Goal: Use online tool/utility: Utilize a website feature to perform a specific function

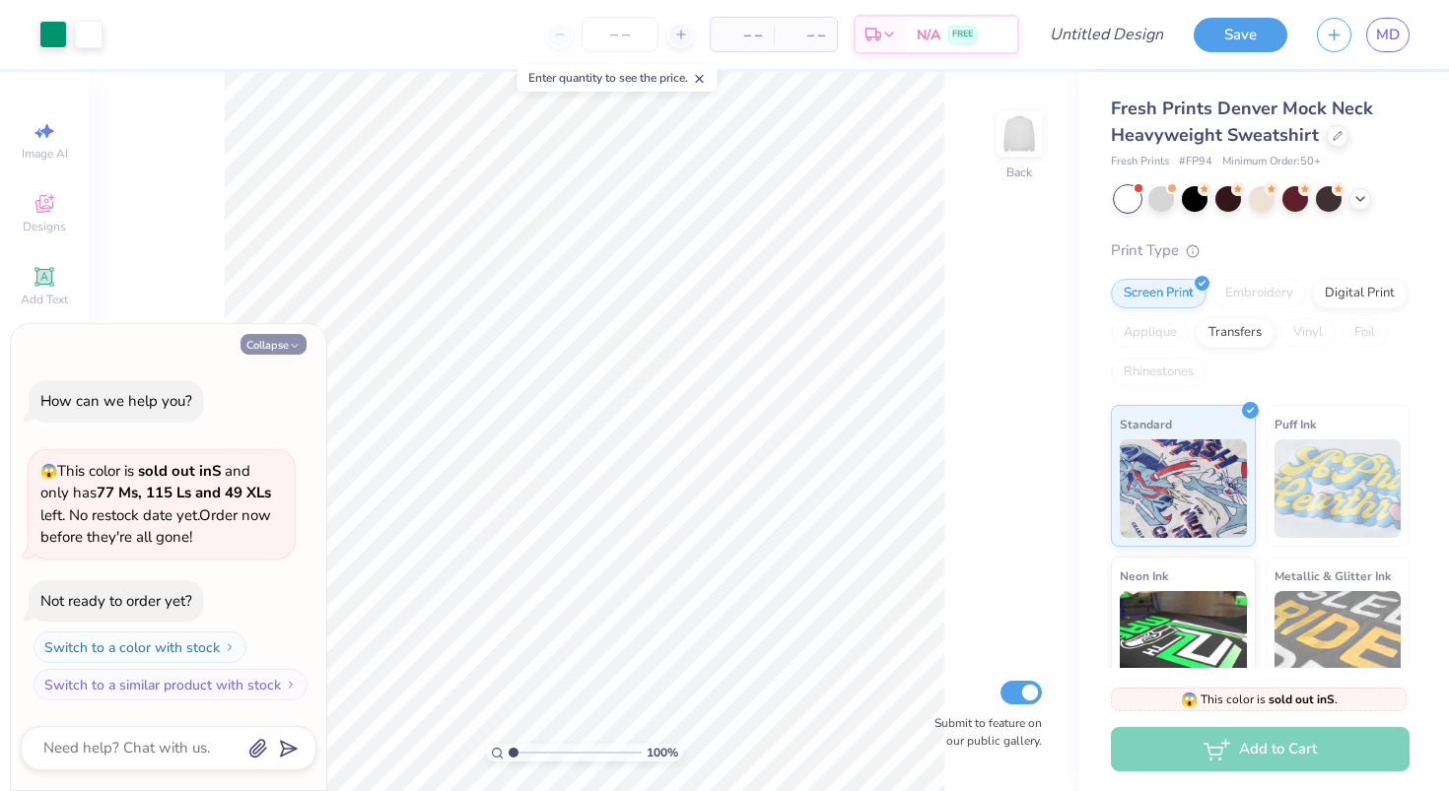
click at [266, 338] on button "Collapse" at bounding box center [273, 344] width 66 height 21
type textarea "x"
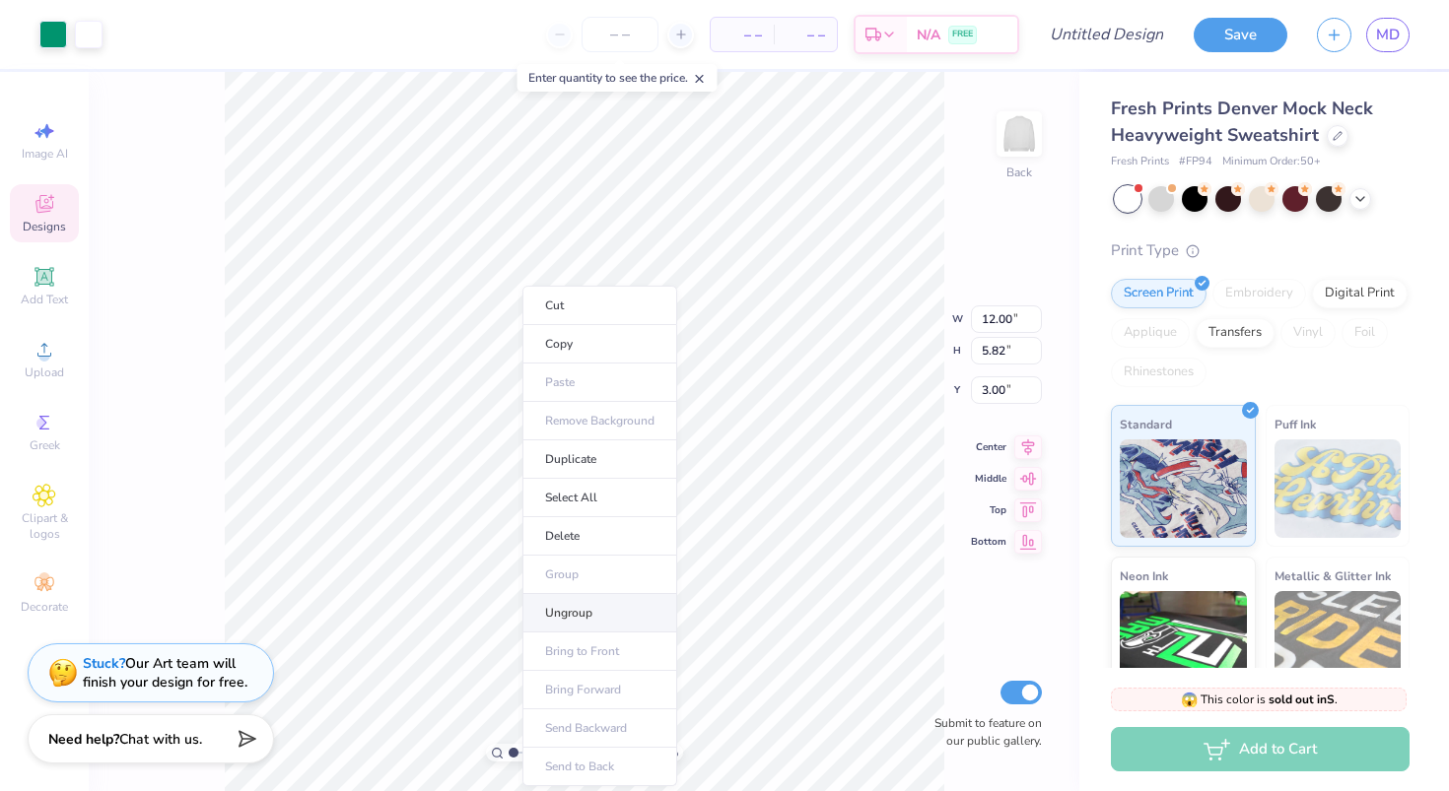
click at [561, 609] on li "Ungroup" at bounding box center [599, 613] width 155 height 38
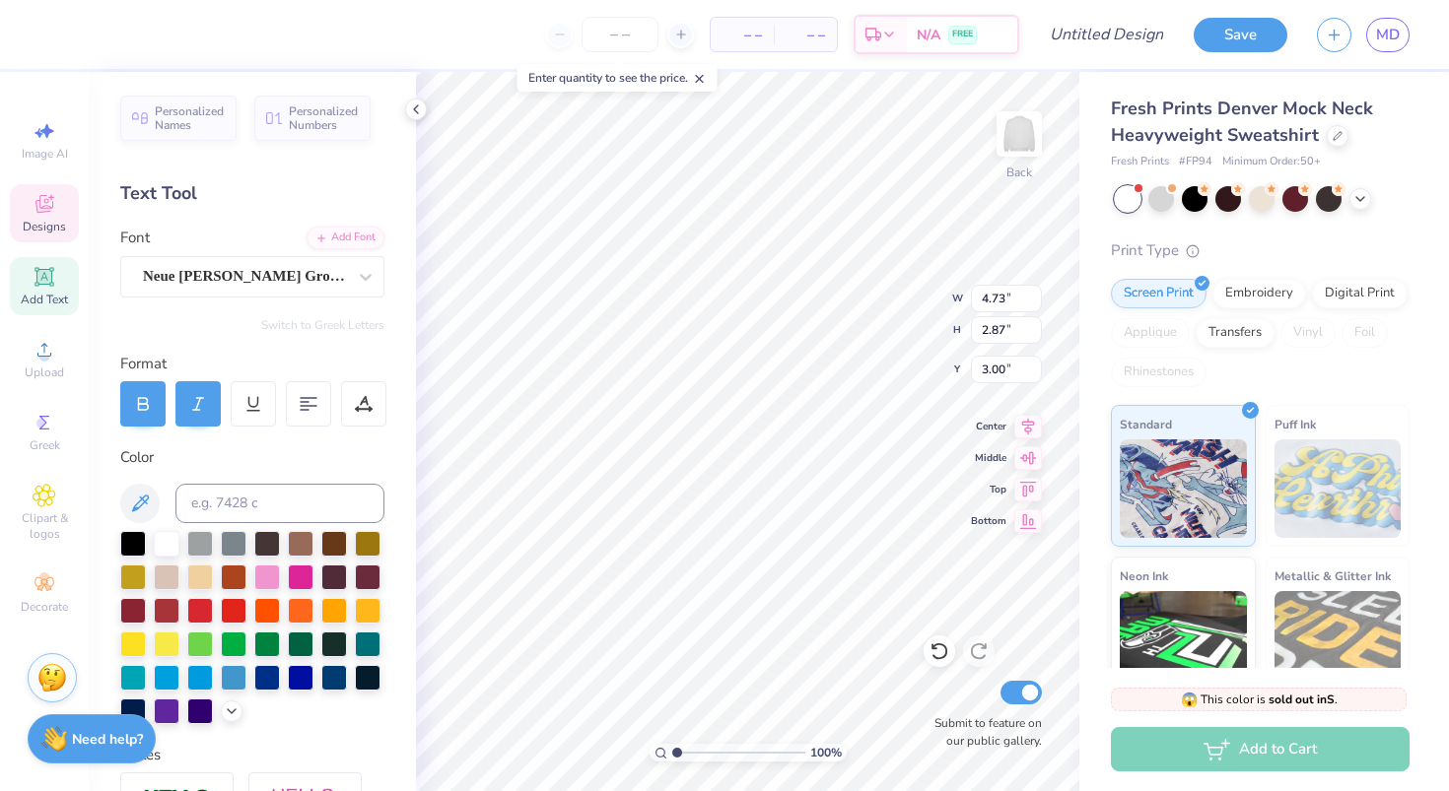
type textarea "Parent's"
type input "8.23"
type input "1.64"
type input "3.97"
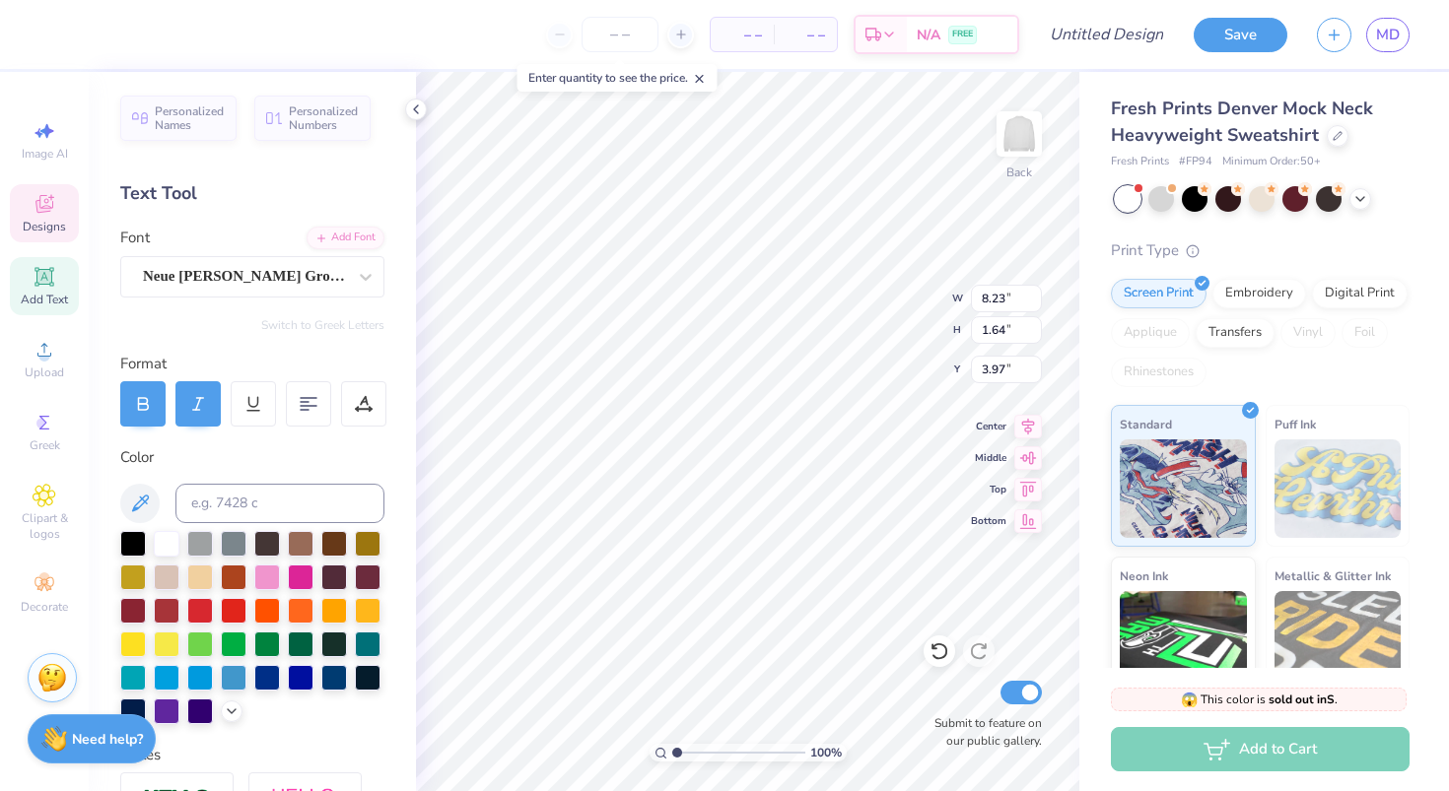
type input "7.48"
type input "2.35"
type input "3.00"
type textarea "Weekend"
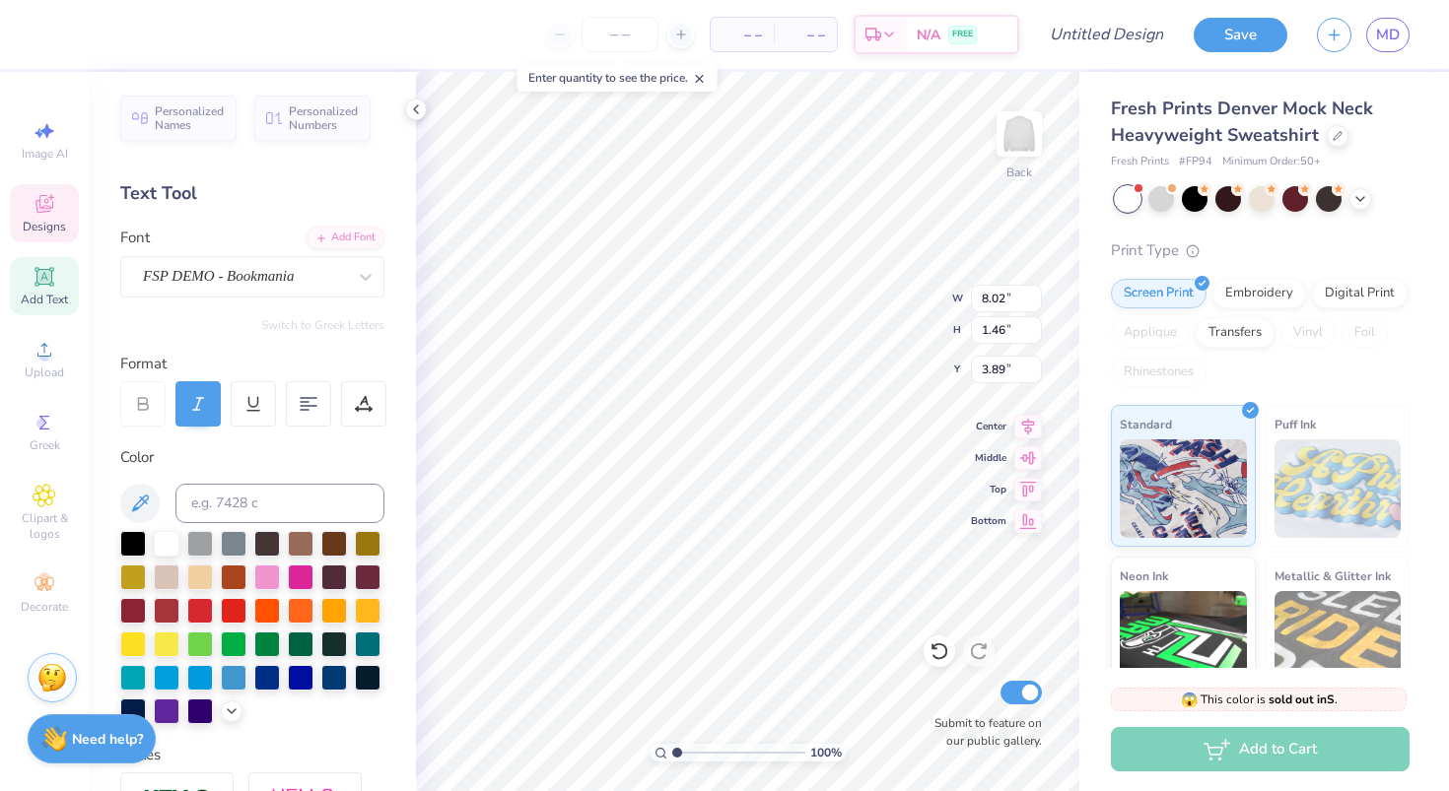
type input "8.02"
type input "1.46"
type input "4.17"
type input "8.75"
type input "1.59"
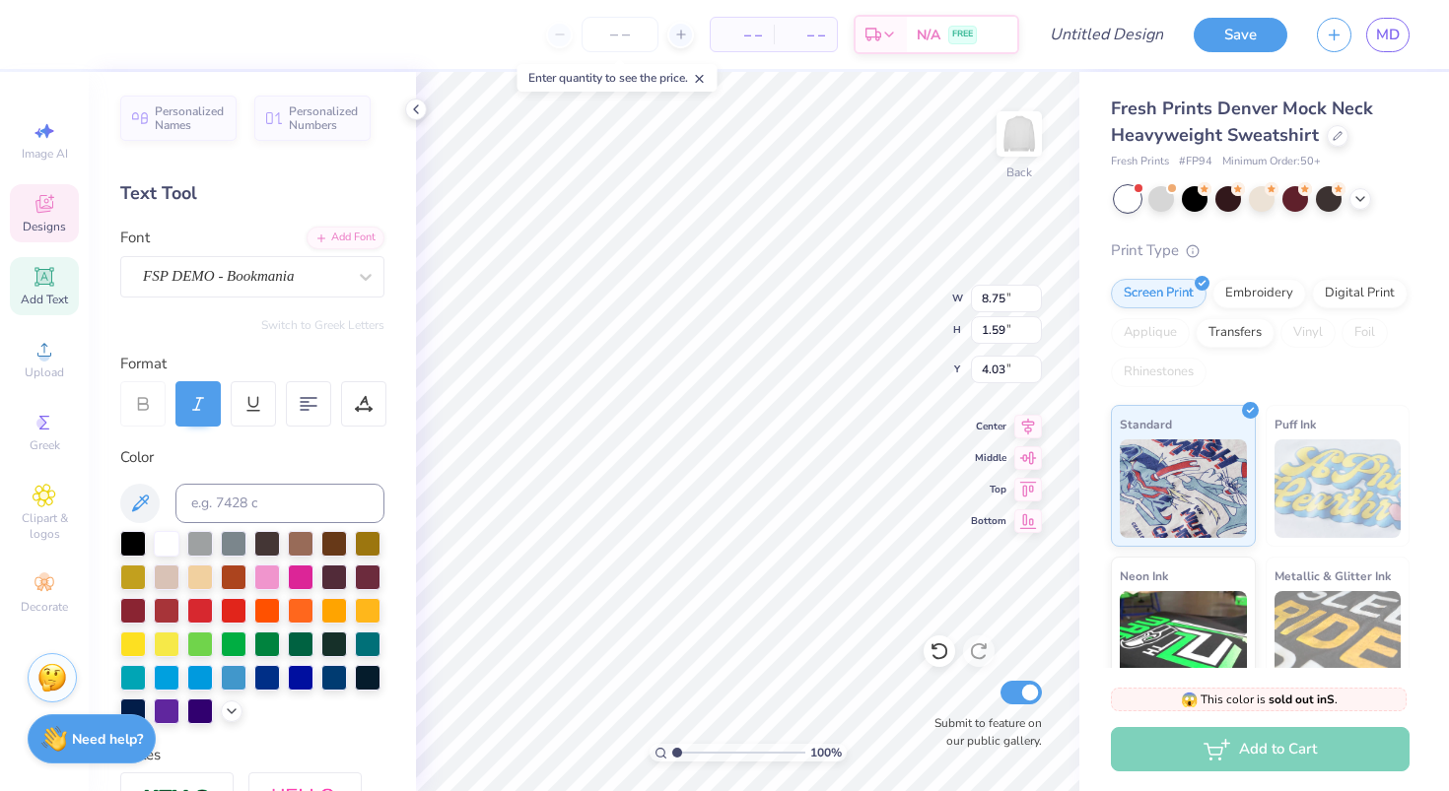
type input "2.20"
type input "8.23"
type input "1.64"
type input "3.98"
type input "8.75"
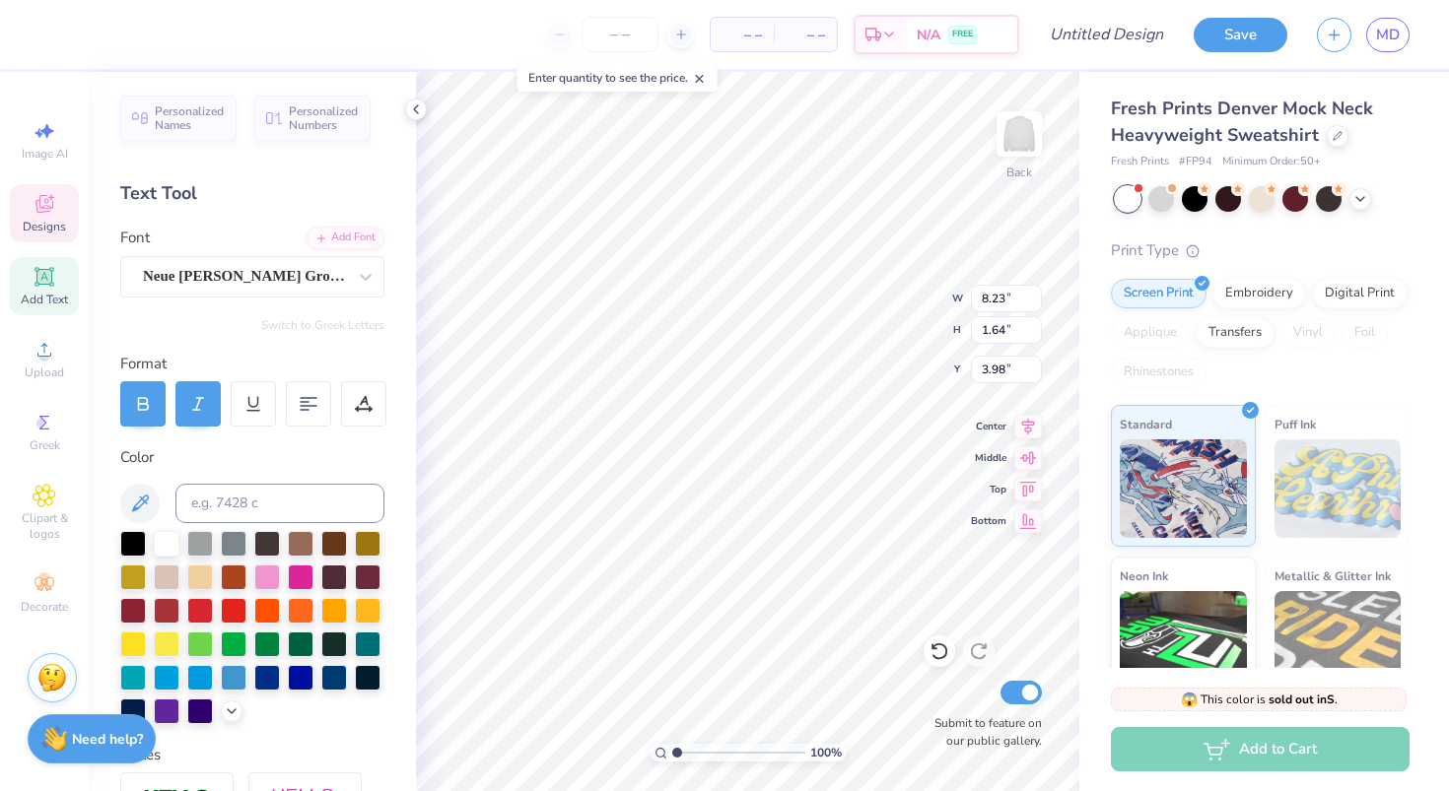
type input "1.59"
type input "4.03"
type input "8.23"
type input "1.64"
type input "3.98"
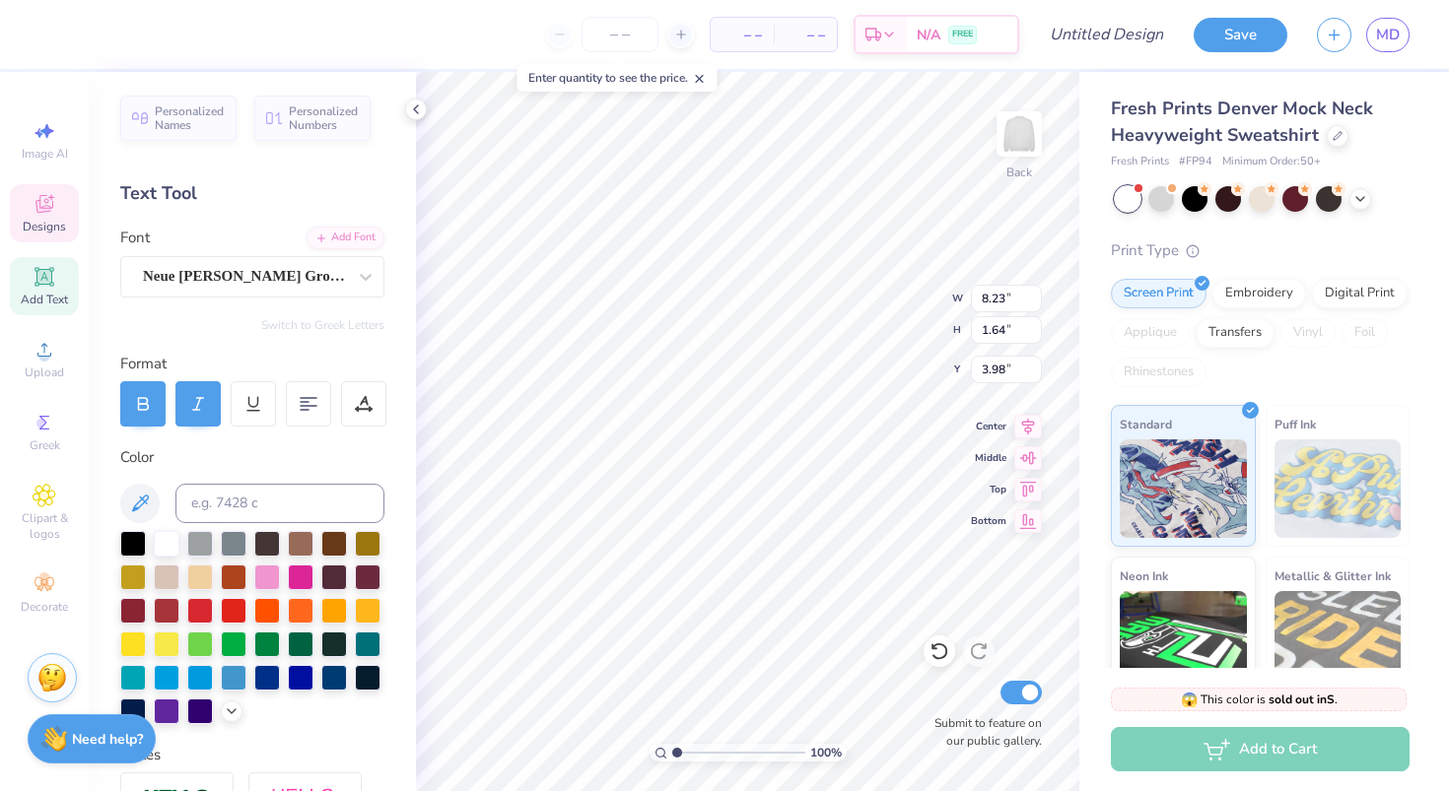
type input "7.59"
type input "1.52"
type input "4.11"
type input "8.75"
type input "1.59"
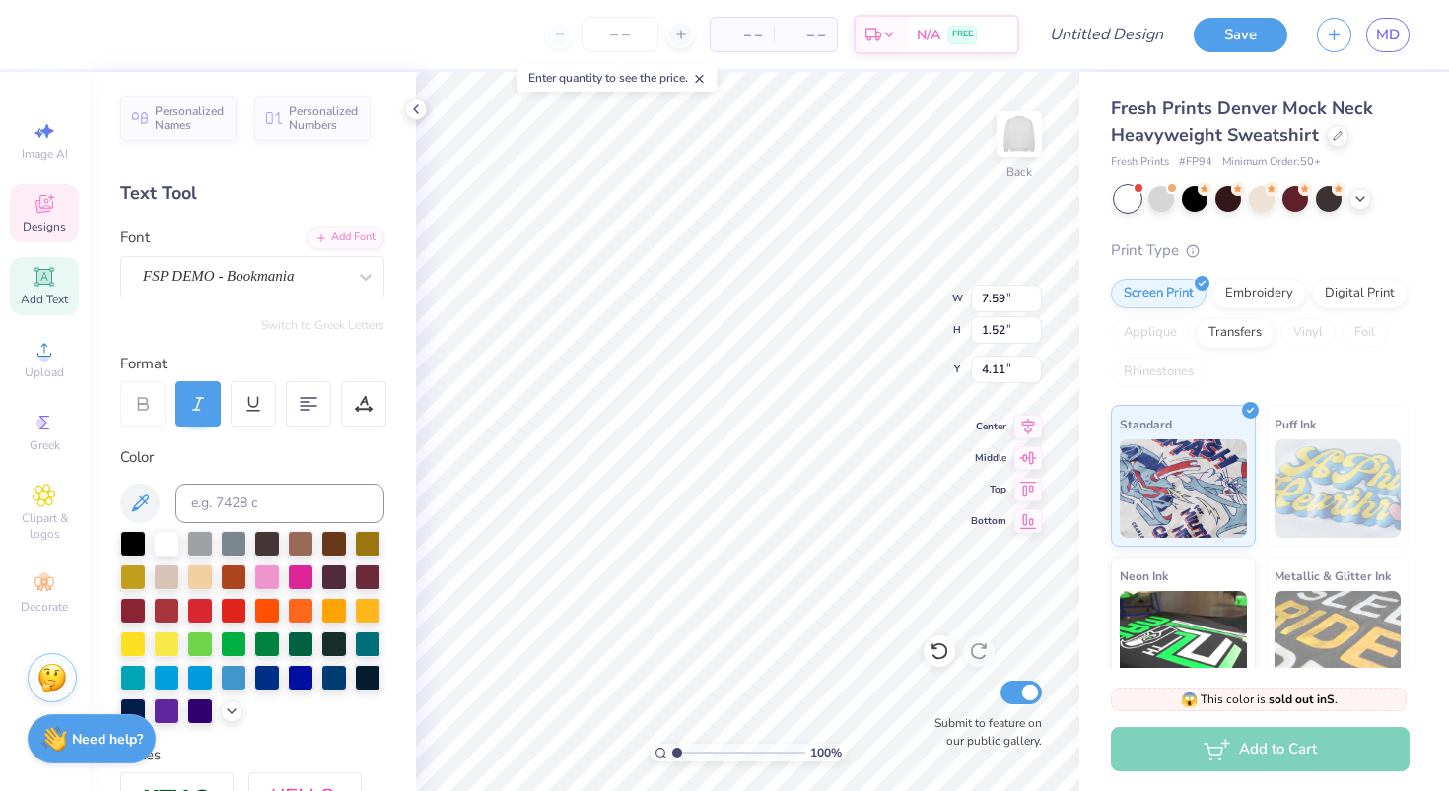
type input "4.03"
type input "8.31"
type input "1.51"
type input "4.12"
type input "7.59"
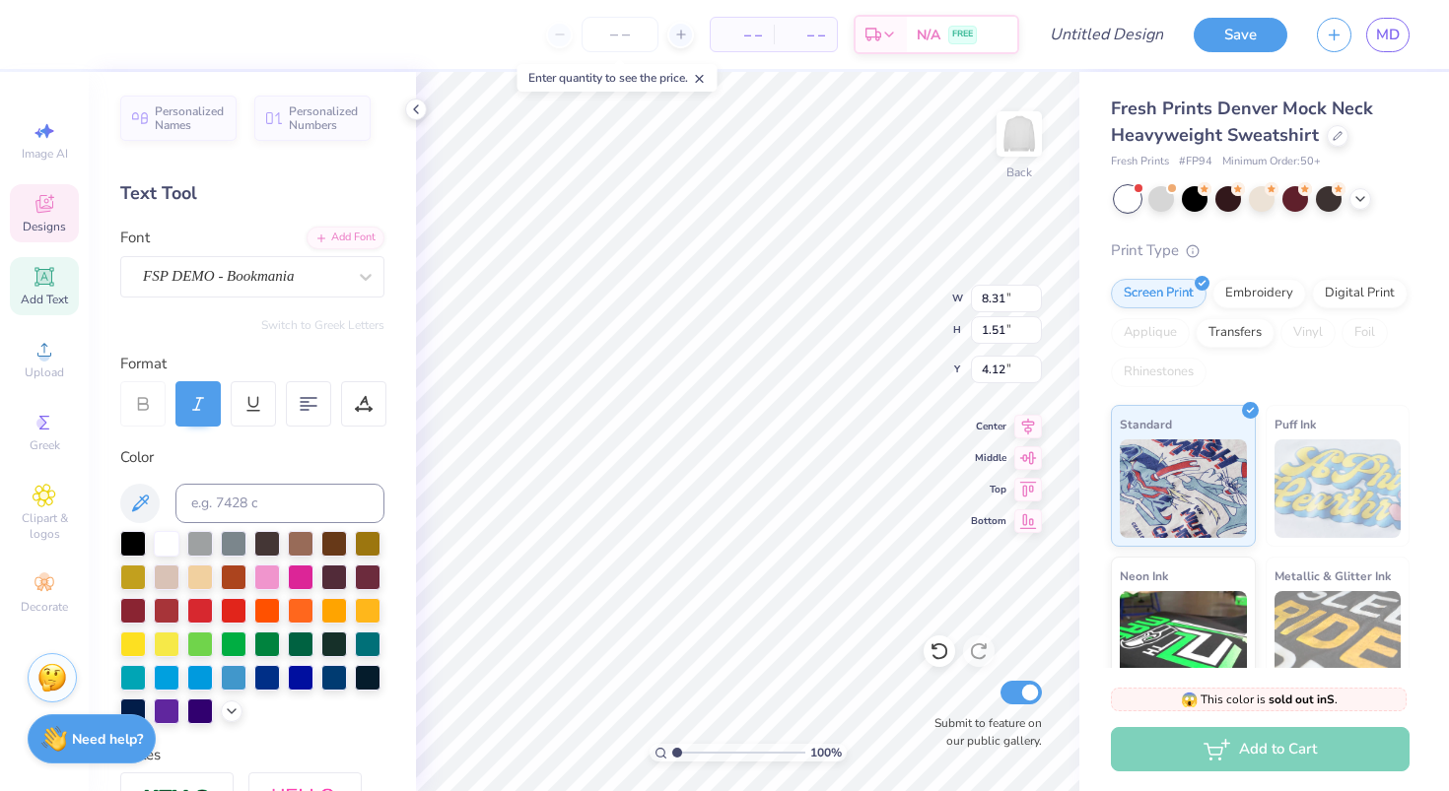
type input "1.52"
type input "4.11"
type input "8.31"
type input "1.51"
type input "4.12"
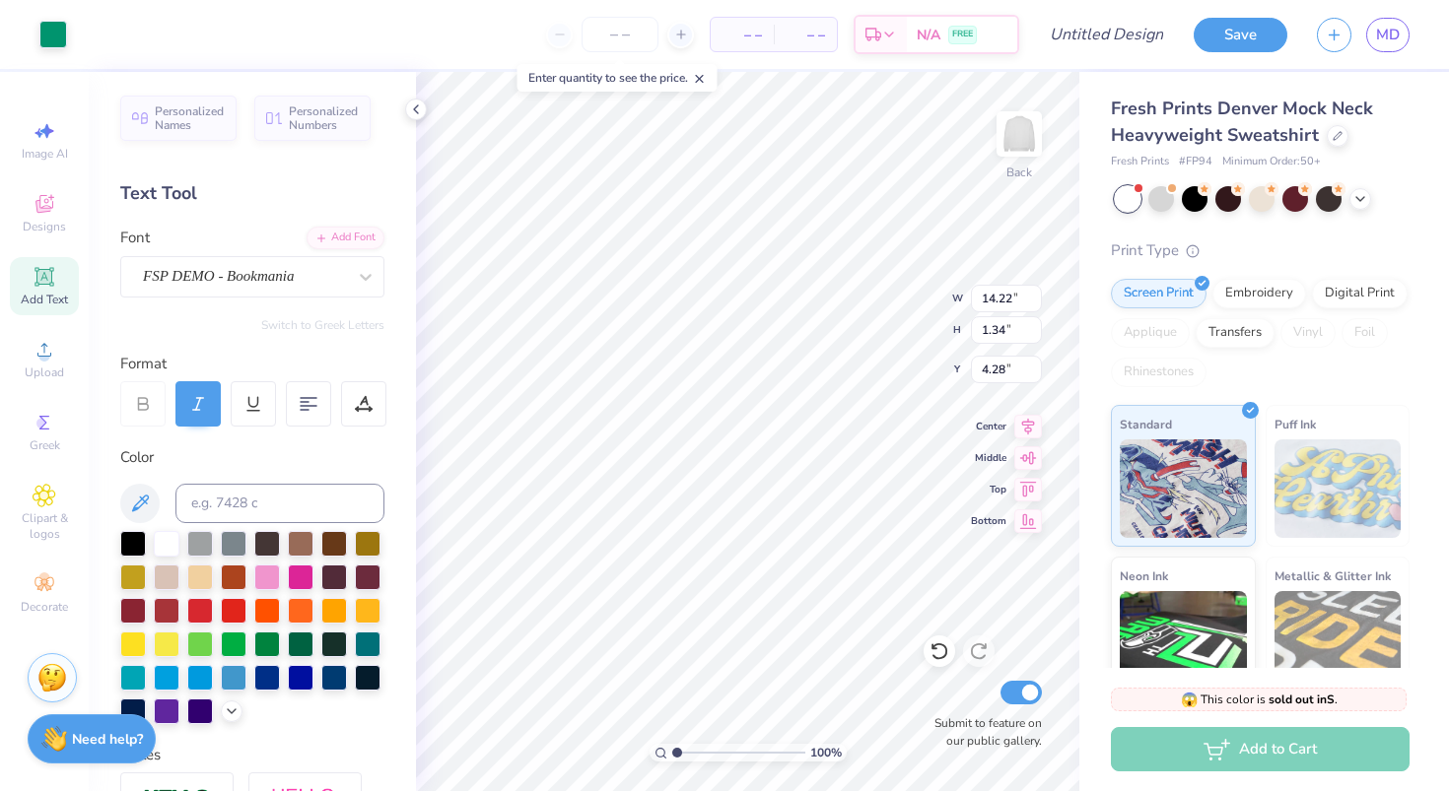
type input "14.22"
type input "1.34"
type input "4.28"
click at [1027, 429] on icon at bounding box center [1028, 423] width 13 height 17
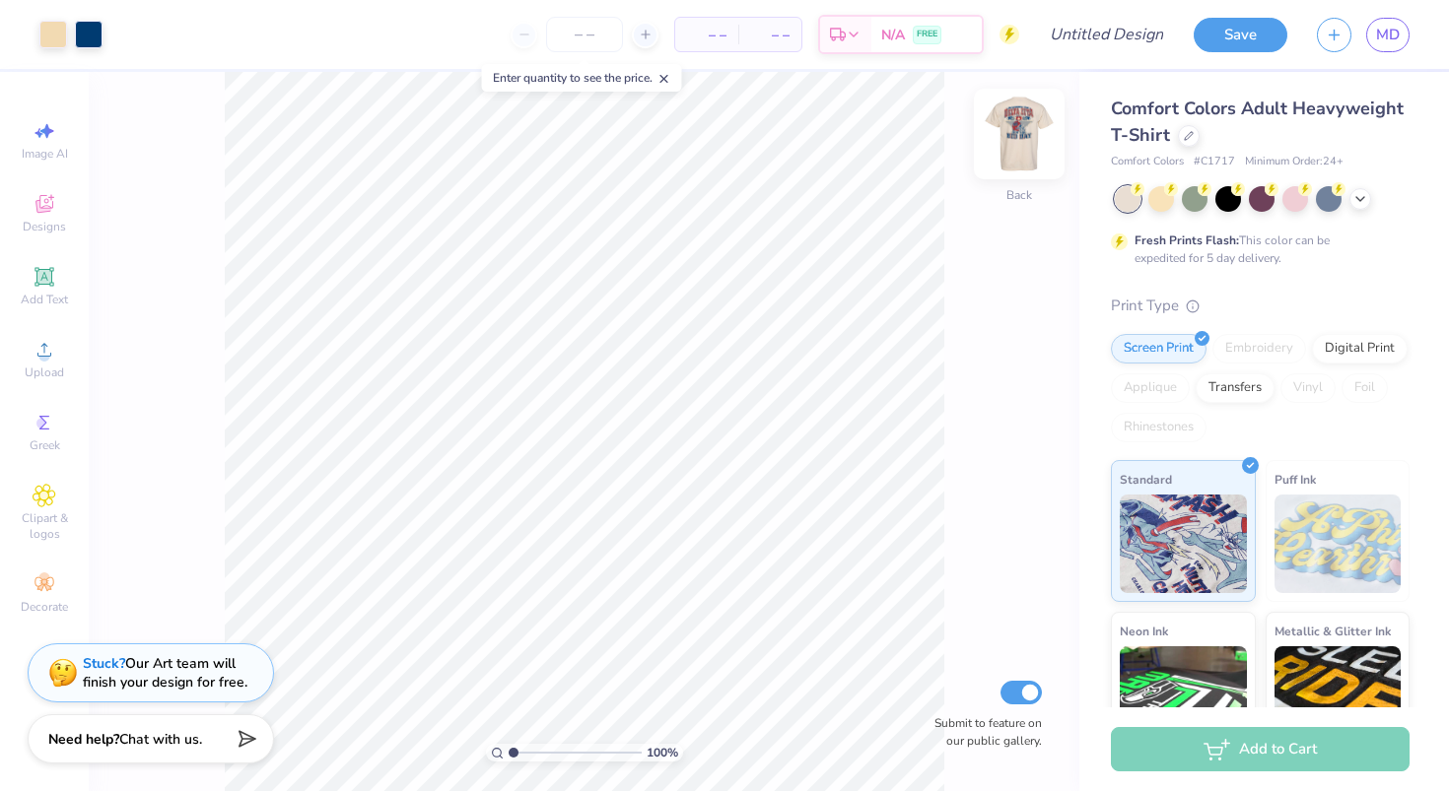
click at [1010, 144] on img at bounding box center [1019, 134] width 79 height 79
